Goal: Obtain resource: Obtain resource

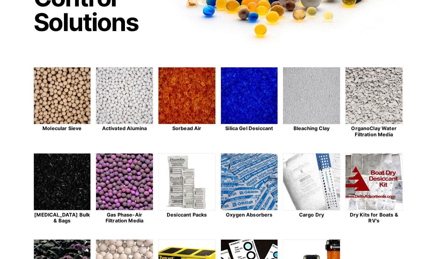
scroll to position [154, 0]
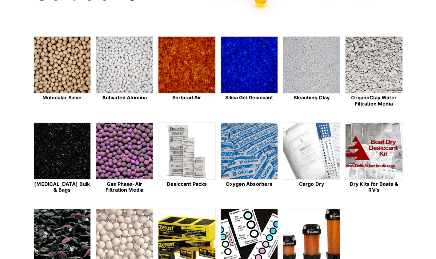
click at [62, 71] on img at bounding box center [62, 65] width 57 height 57
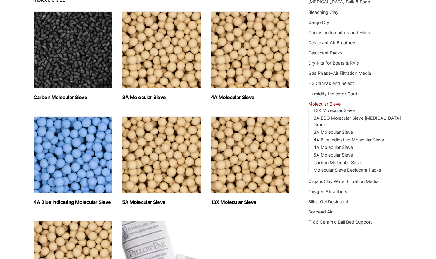
scroll to position [92, 0]
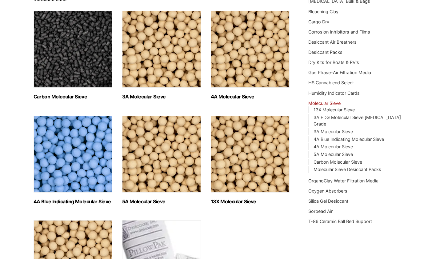
click at [155, 63] on img "Visit product category 3A Molecular Sieve" at bounding box center [161, 49] width 79 height 77
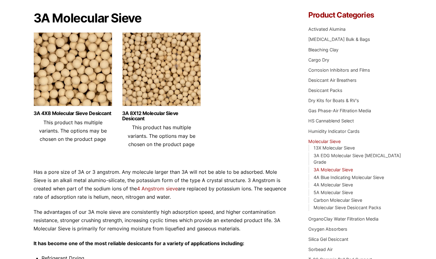
scroll to position [62, 0]
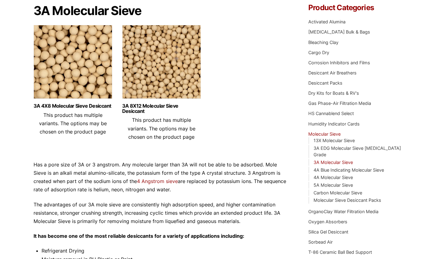
click at [69, 88] on img at bounding box center [73, 63] width 79 height 77
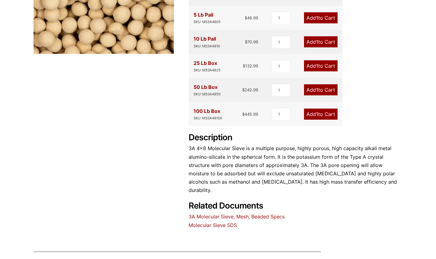
scroll to position [185, 0]
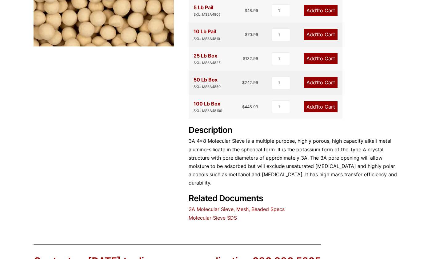
click at [220, 215] on link "Molecular Sieve SDS" at bounding box center [213, 218] width 48 height 6
click at [223, 206] on link "3A Molecular Sieve, Mesh, Beaded Specs" at bounding box center [237, 209] width 96 height 6
